Goal: Task Accomplishment & Management: Use online tool/utility

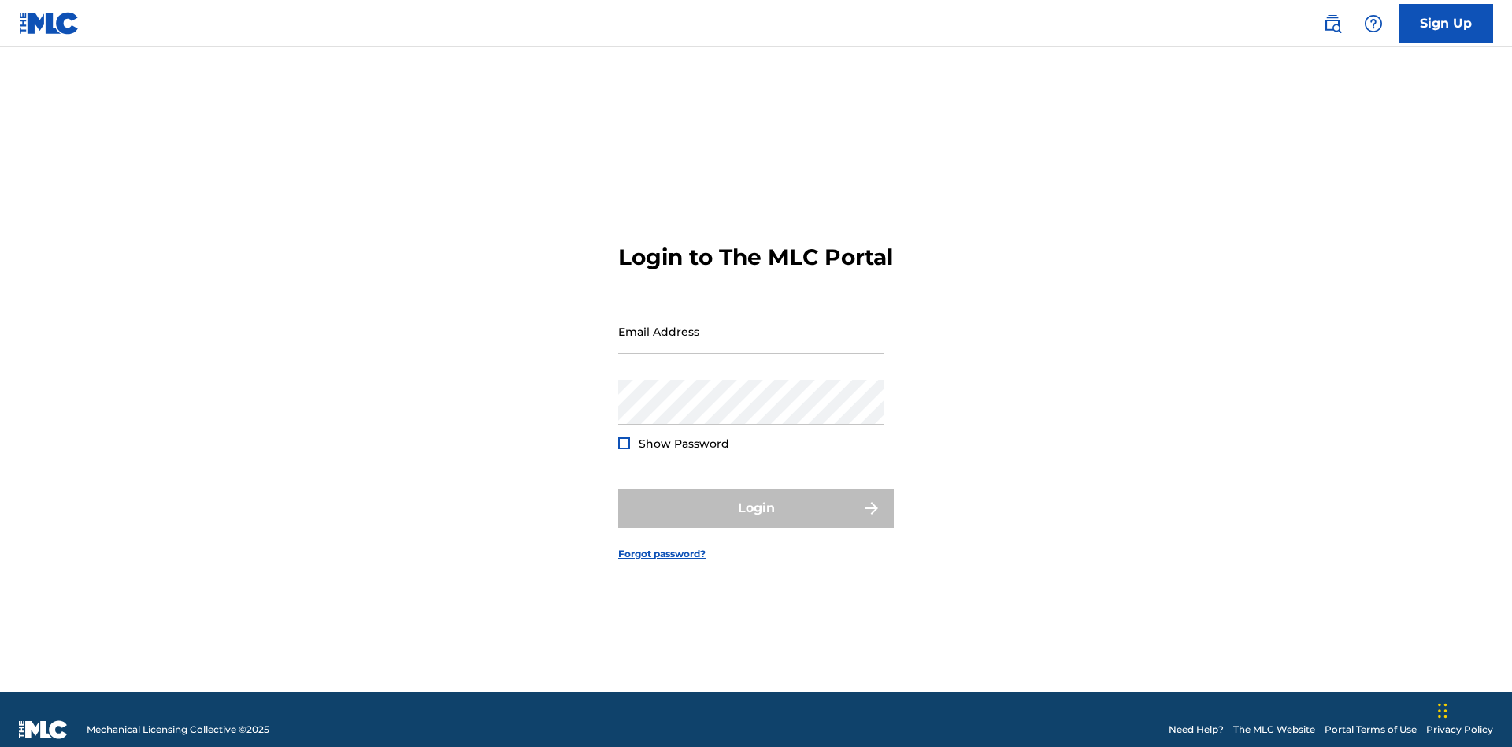
scroll to position [20, 0]
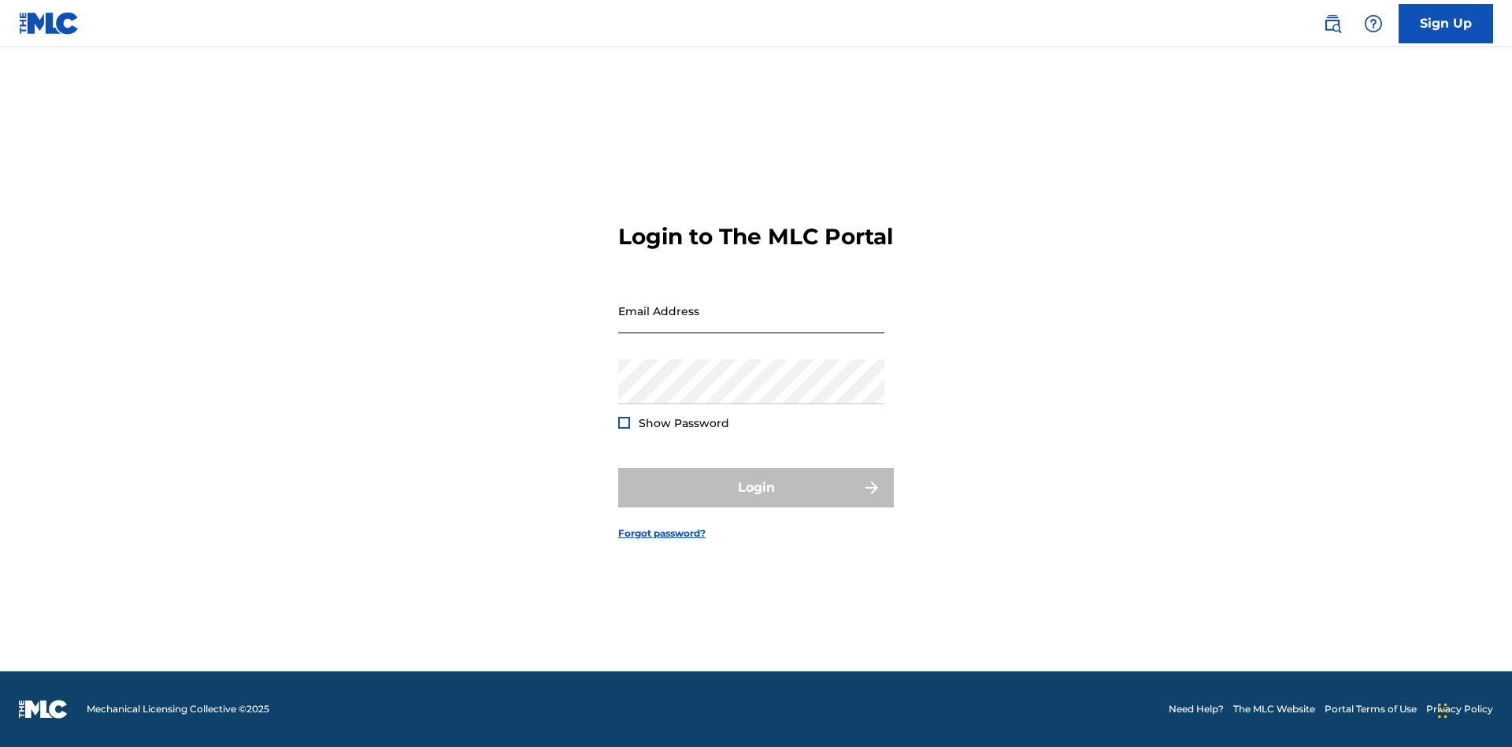
click at [751, 324] on input "Email Address" at bounding box center [751, 310] width 266 height 45
type input "[PERSON_NAME][EMAIL_ADDRESS][PERSON_NAME][DOMAIN_NAME]"
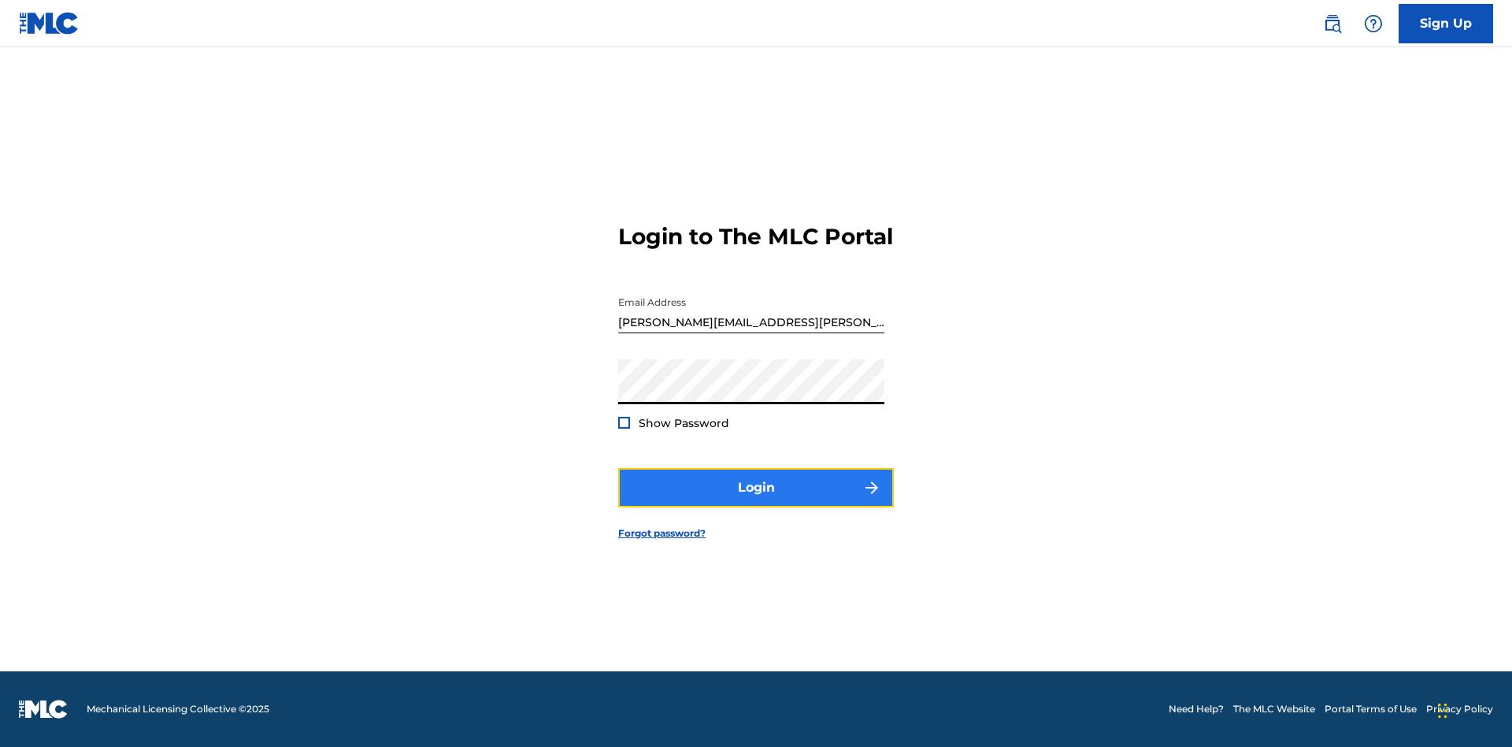
click at [756, 501] on button "Login" at bounding box center [756, 487] width 276 height 39
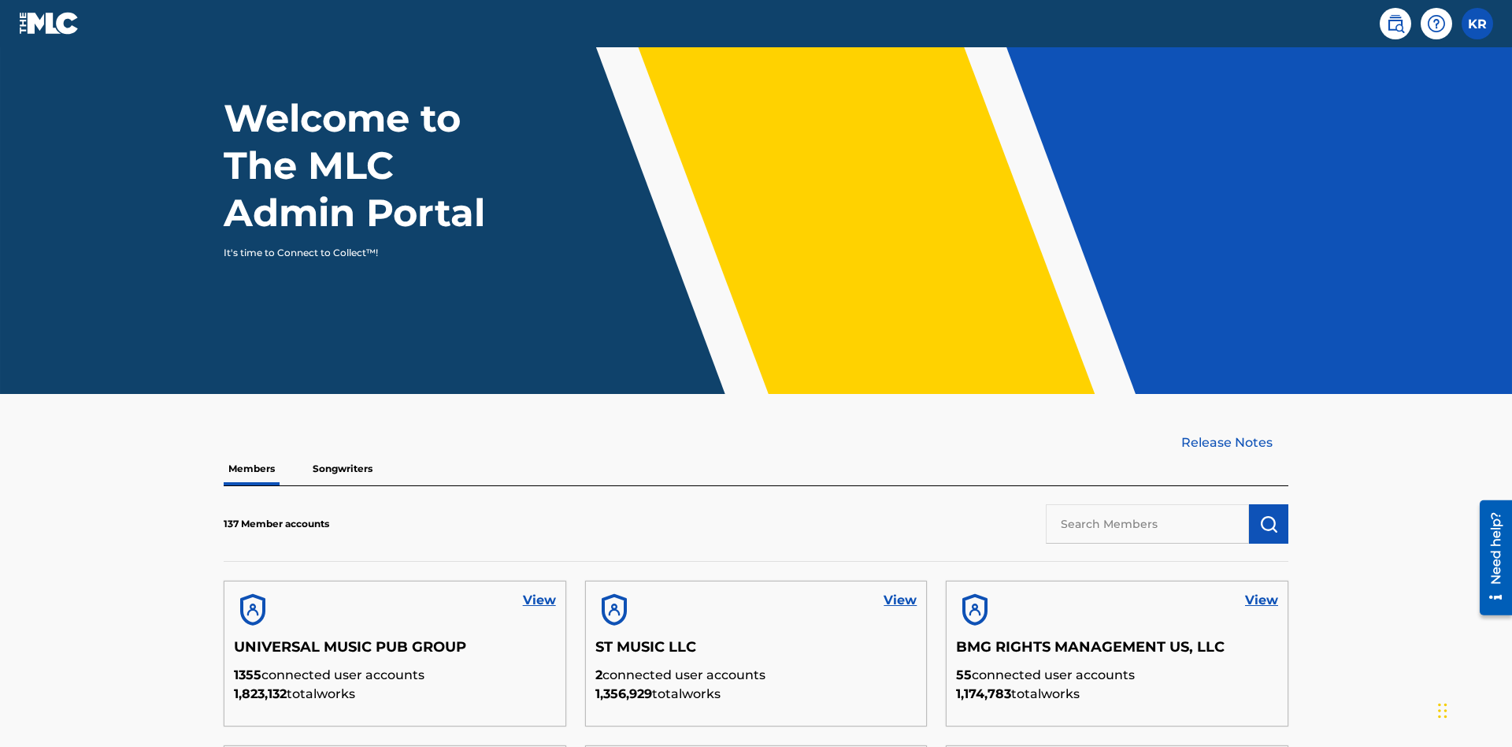
scroll to position [476, 0]
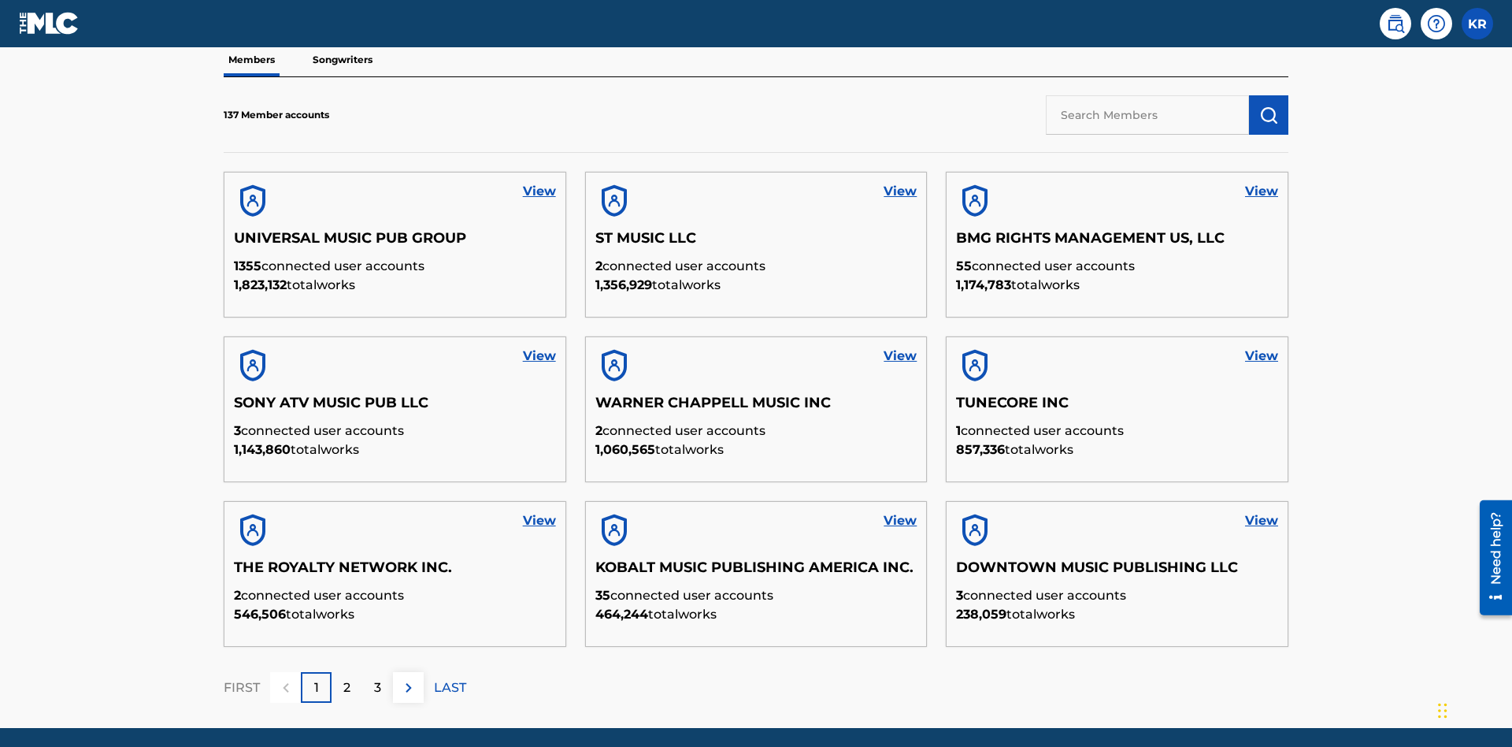
click at [1148, 114] on input "text" at bounding box center [1147, 114] width 203 height 39
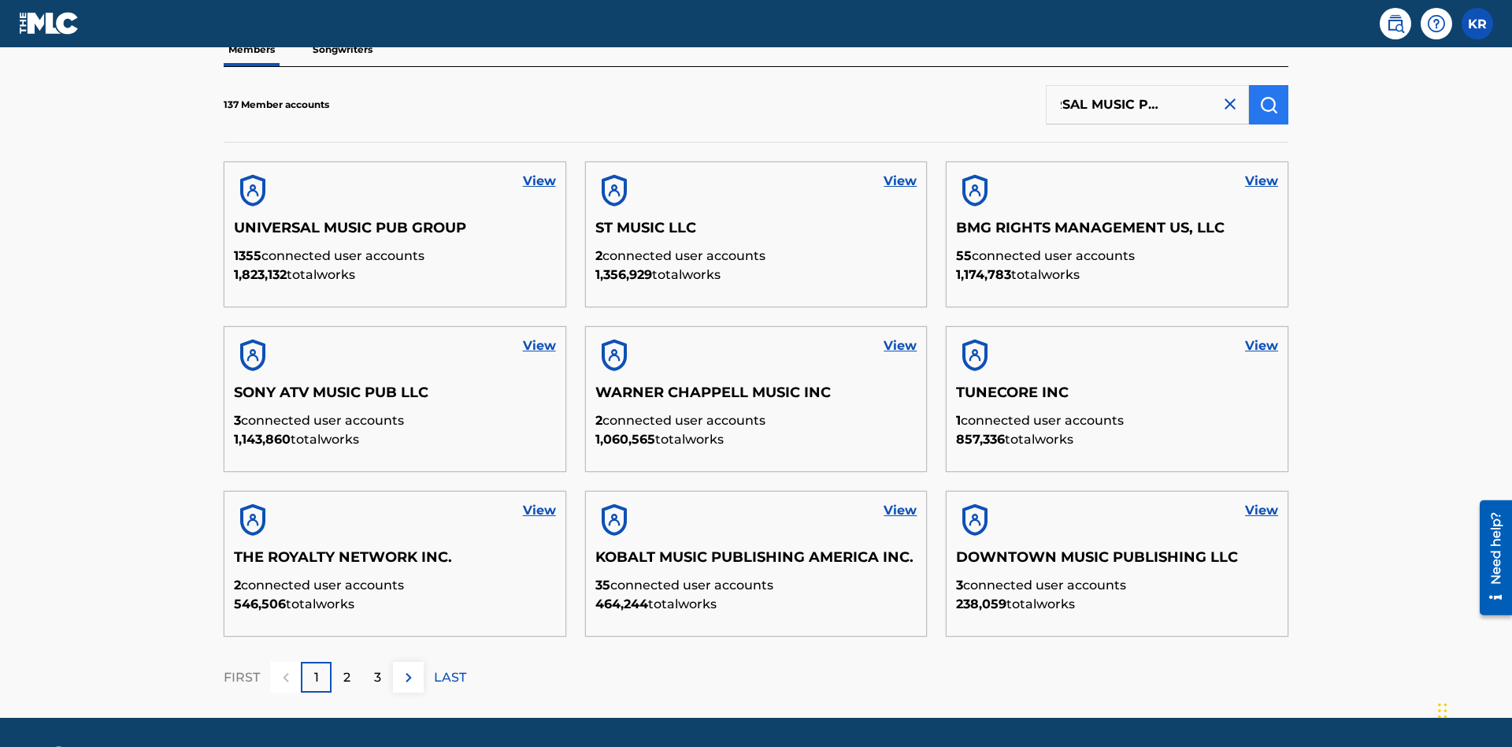
type input "UNIVERSAL MUSIC PUB GROUP"
click at [1269, 104] on img "submit" at bounding box center [1268, 104] width 19 height 19
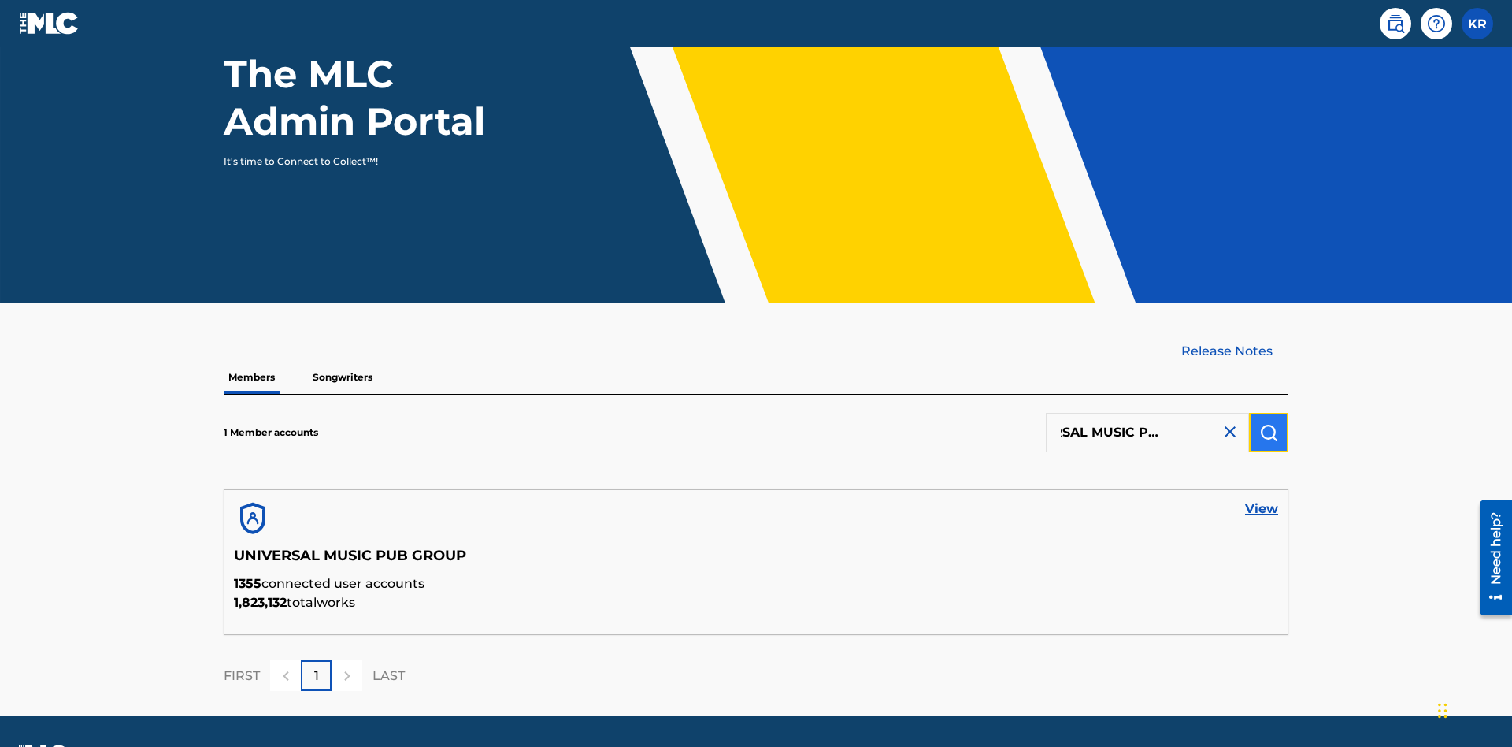
scroll to position [204, 0]
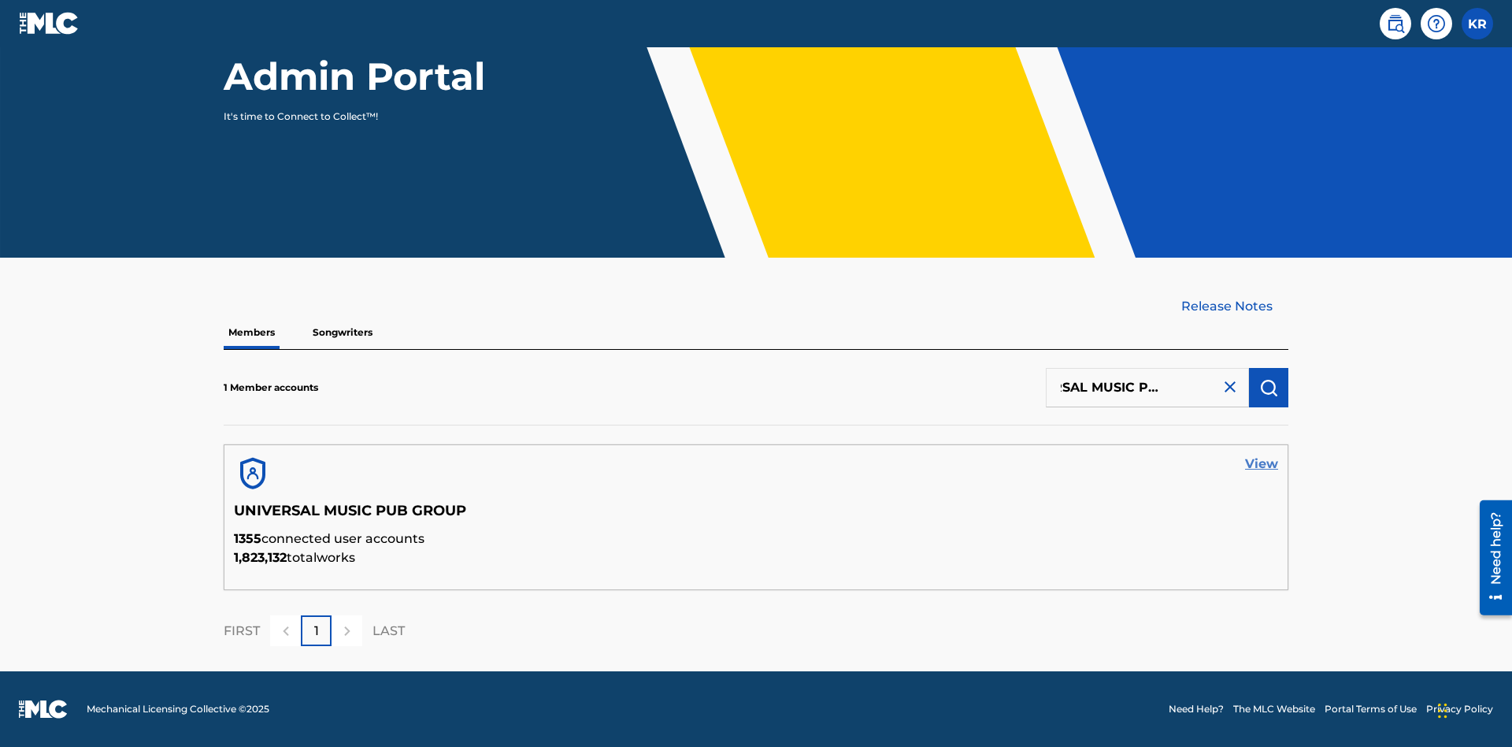
click at [1262, 464] on link "View" at bounding box center [1261, 463] width 33 height 19
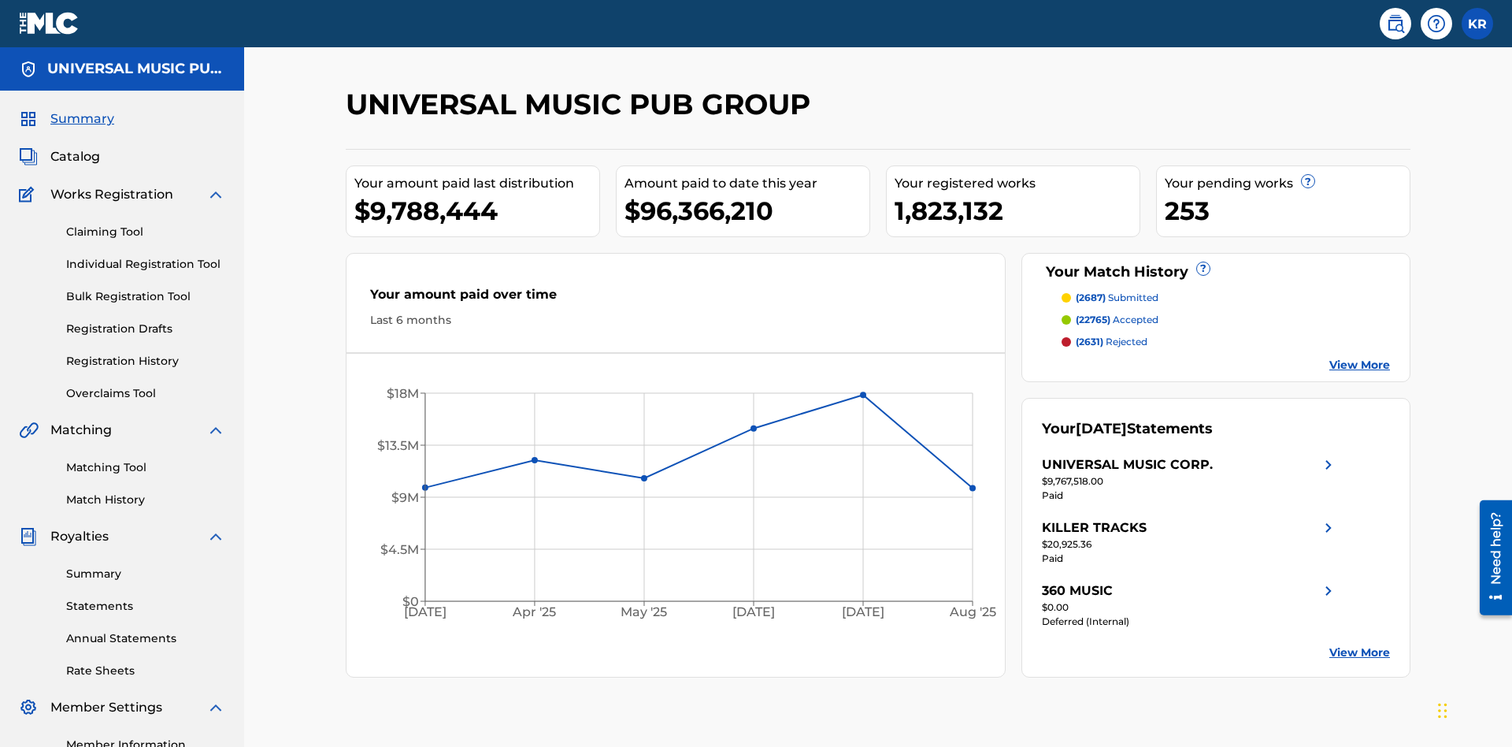
scroll to position [161, 0]
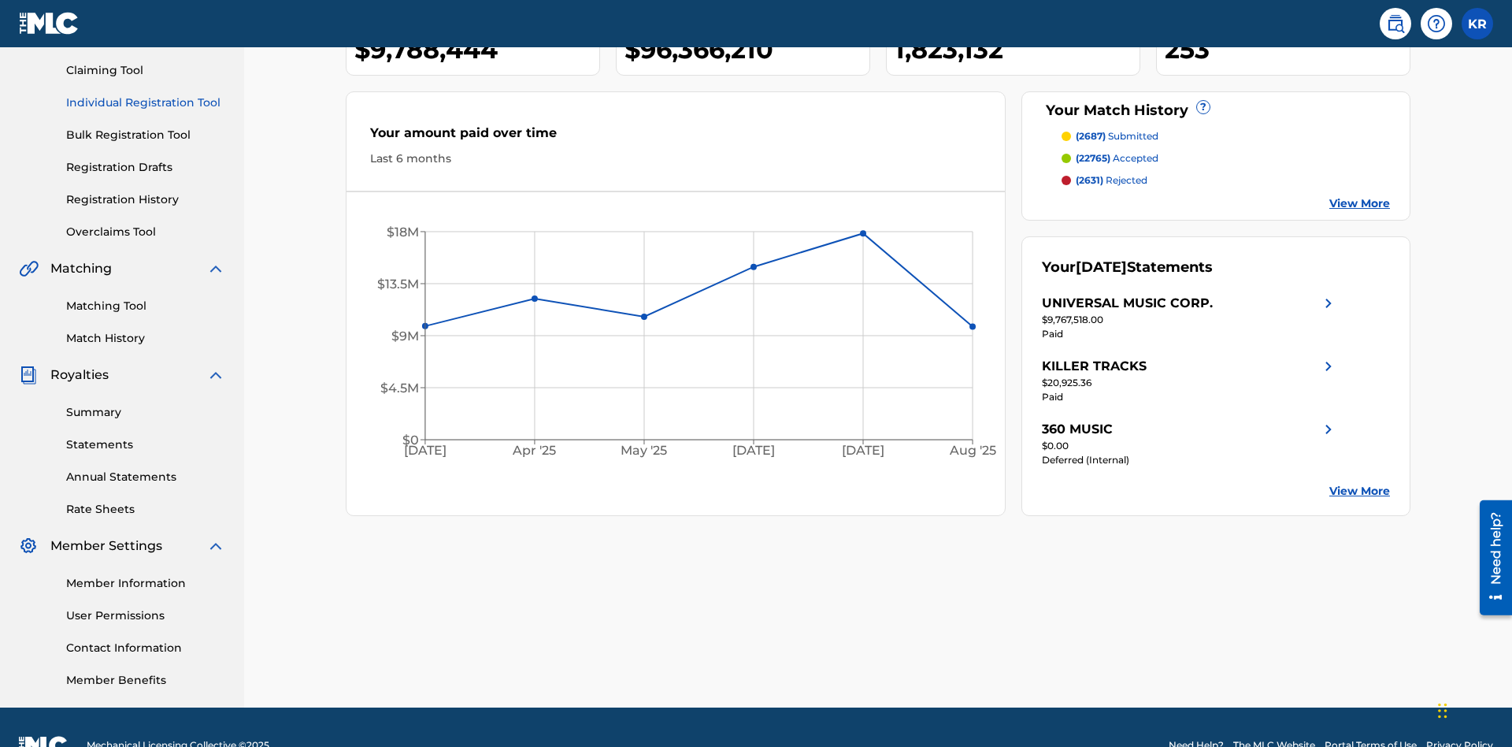
click at [146, 102] on link "Individual Registration Tool" at bounding box center [145, 103] width 159 height 17
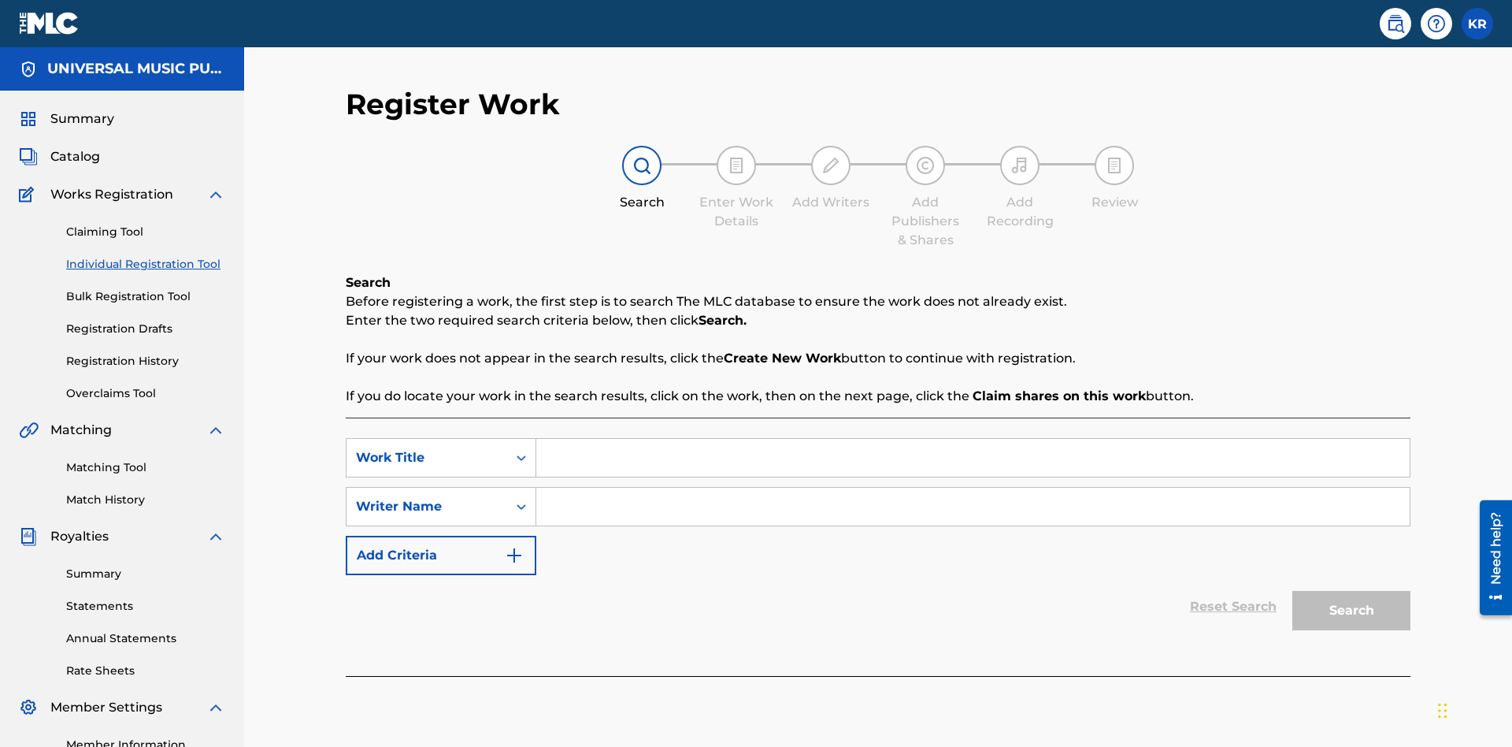
scroll to position [198, 0]
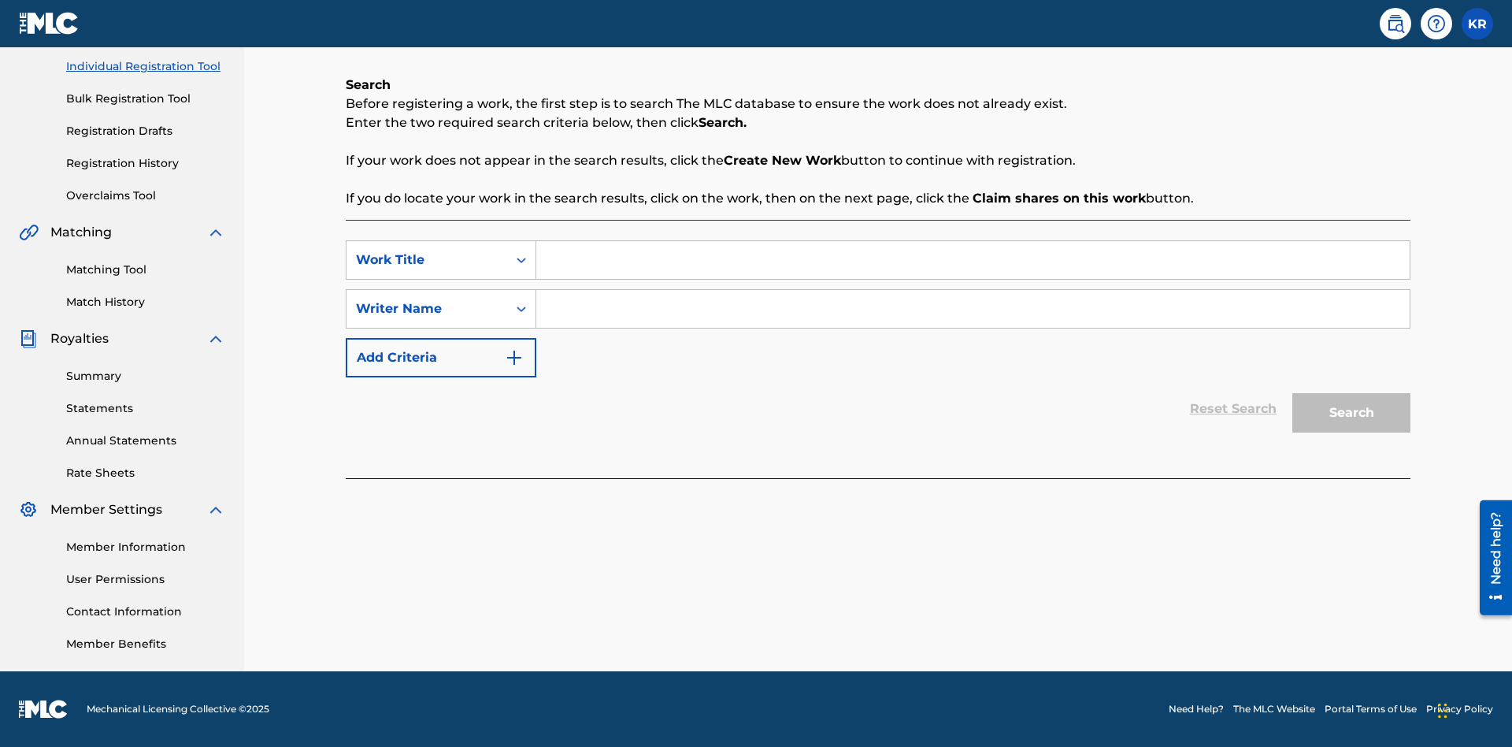
click at [973, 260] on input "Search Form" at bounding box center [972, 260] width 873 height 38
type input "Saved Work"
click at [973, 309] on input "Search Form" at bounding box center [972, 309] width 873 height 38
type input "Test Name"
